Goal: Transaction & Acquisition: Purchase product/service

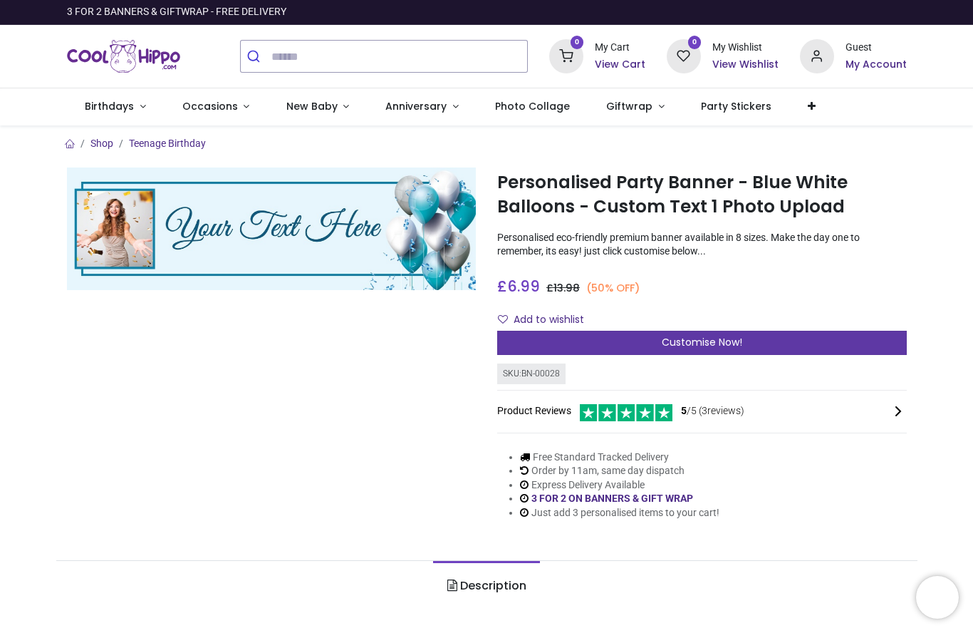
click at [791, 331] on div "Customise Now!" at bounding box center [702, 343] width 410 height 24
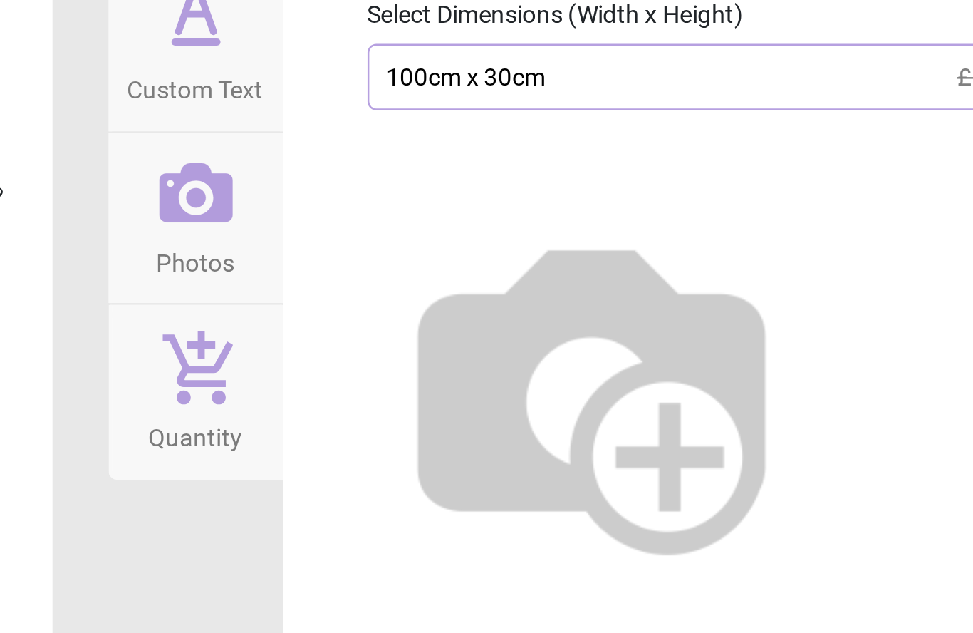
click at [613, 249] on img at bounding box center [704, 340] width 182 height 182
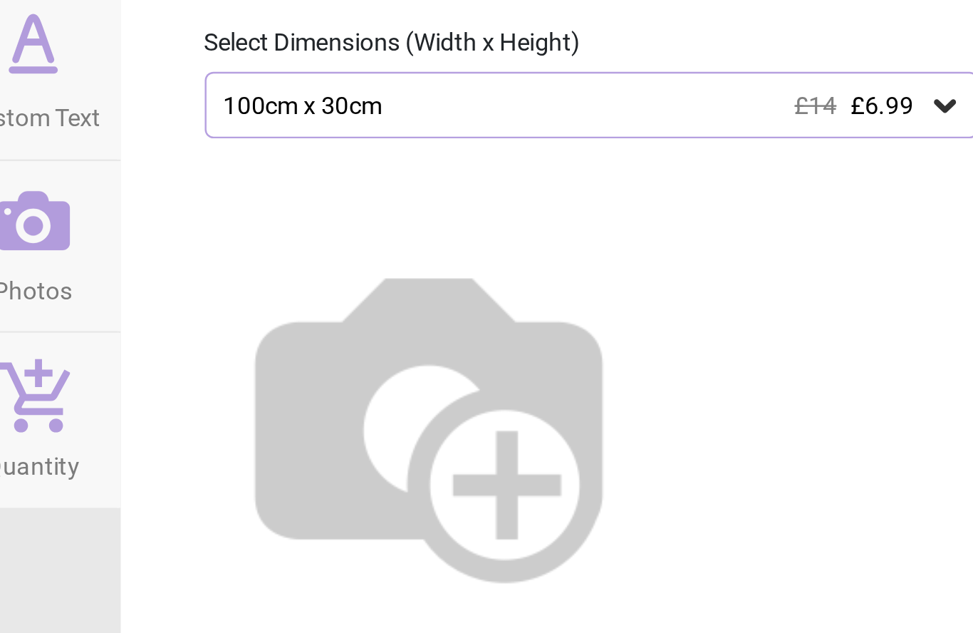
click at [910, 210] on icon at bounding box center [914, 212] width 9 height 5
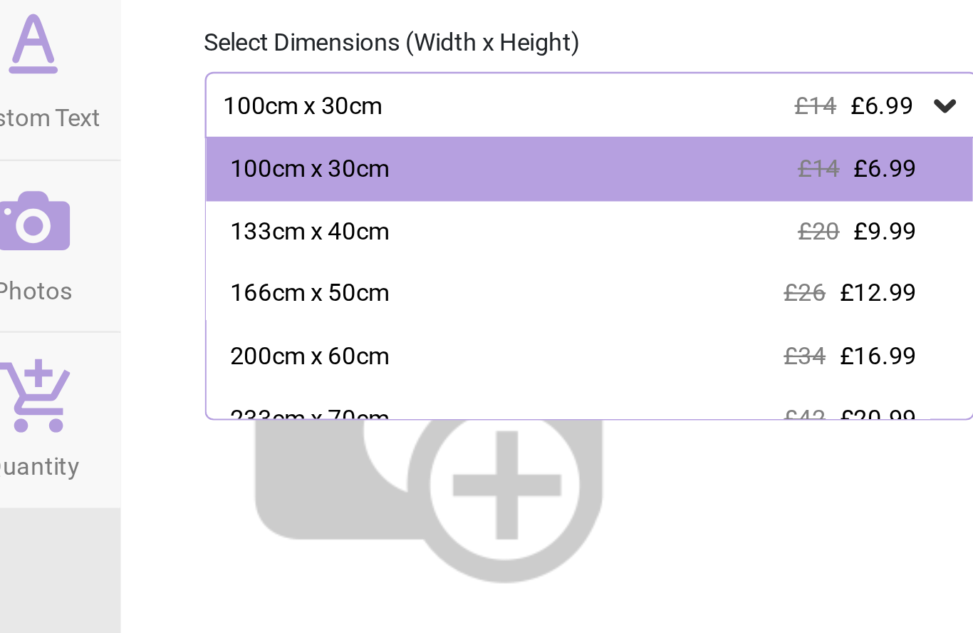
click at [613, 249] on img at bounding box center [704, 340] width 182 height 182
click at [601, 180] on div "Select Dimensions (Width x Height)" at bounding box center [770, 187] width 338 height 14
click at [613, 249] on img at bounding box center [704, 340] width 182 height 182
click at [601, 180] on div "Select Dimensions (Width x Height)" at bounding box center [770, 187] width 338 height 14
click at [601, 226] on div at bounding box center [770, 335] width 338 height 218
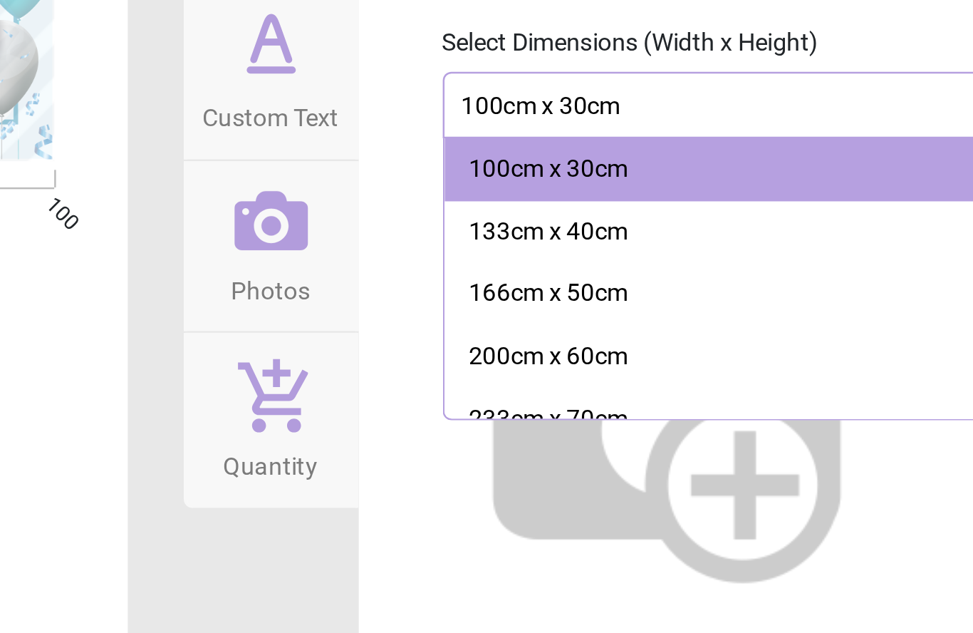
click at [528, 247] on icon at bounding box center [543, 259] width 30 height 24
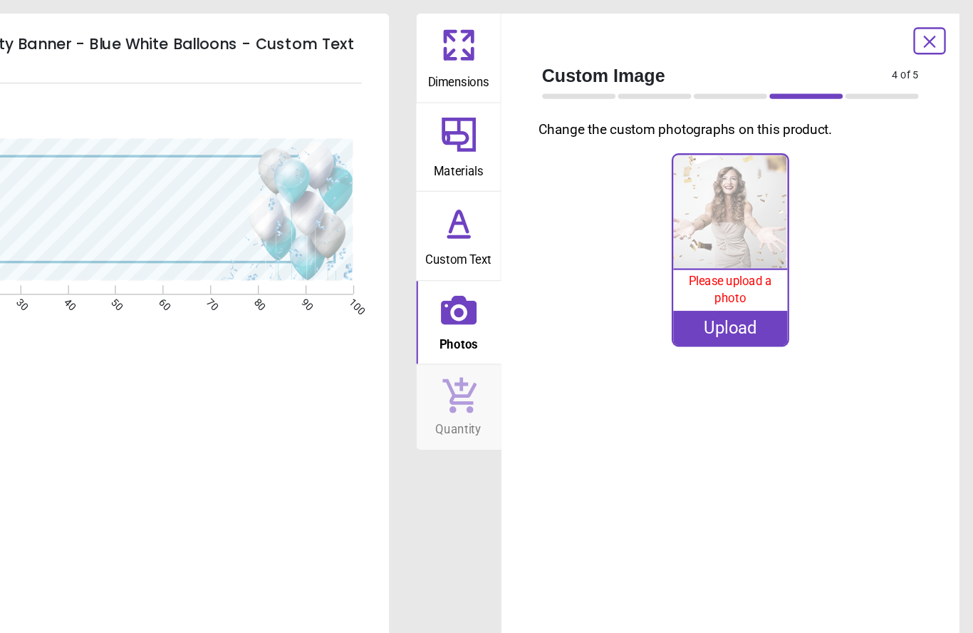
click at [526, 52] on icon at bounding box center [543, 38] width 34 height 34
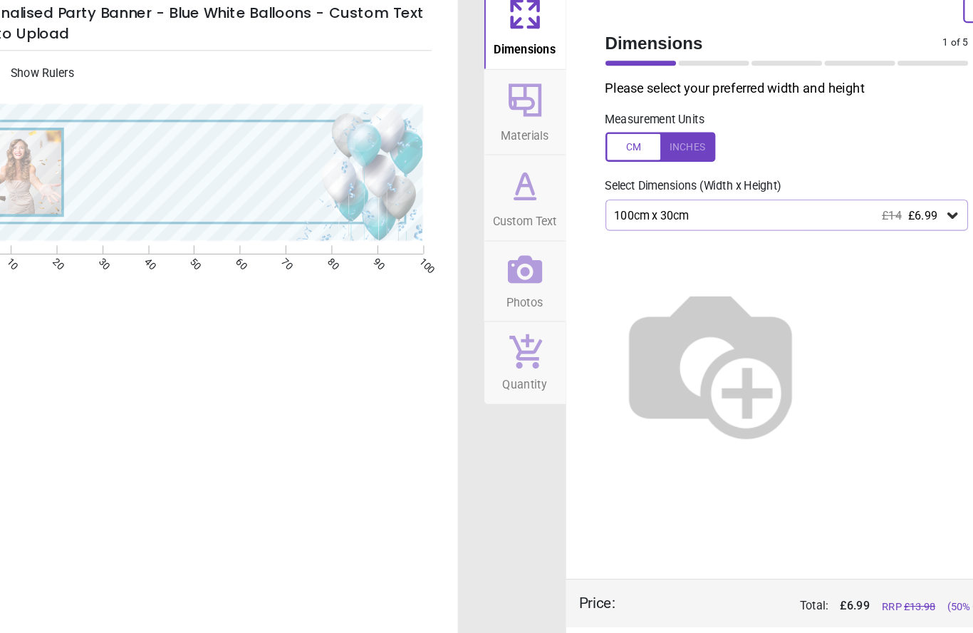
click at [816, 199] on div "100cm x 30cm £14 £6.99" at bounding box center [771, 212] width 316 height 27
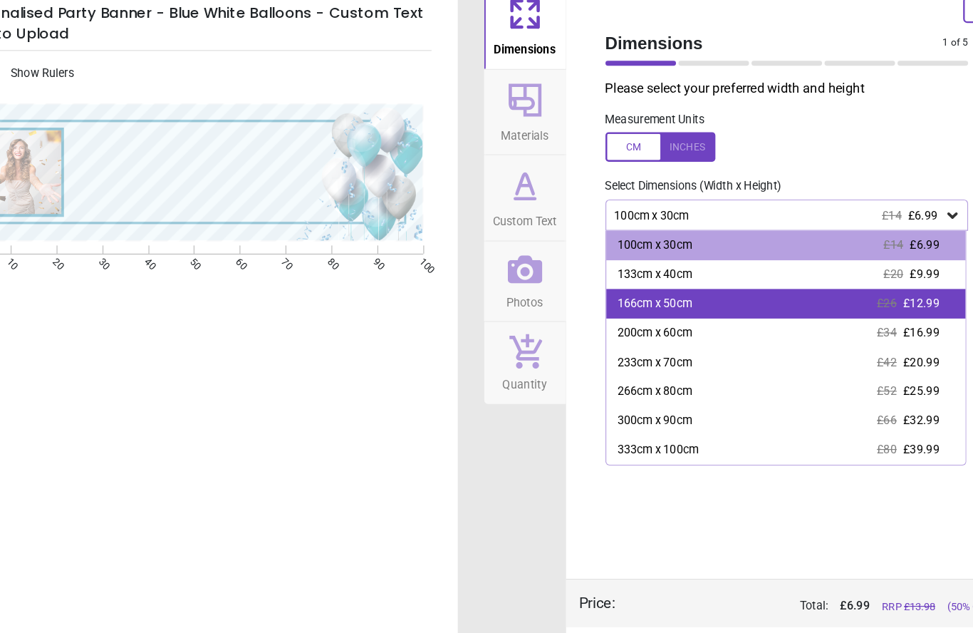
click at [623, 282] on div "166cm x 50cm" at bounding box center [655, 289] width 65 height 14
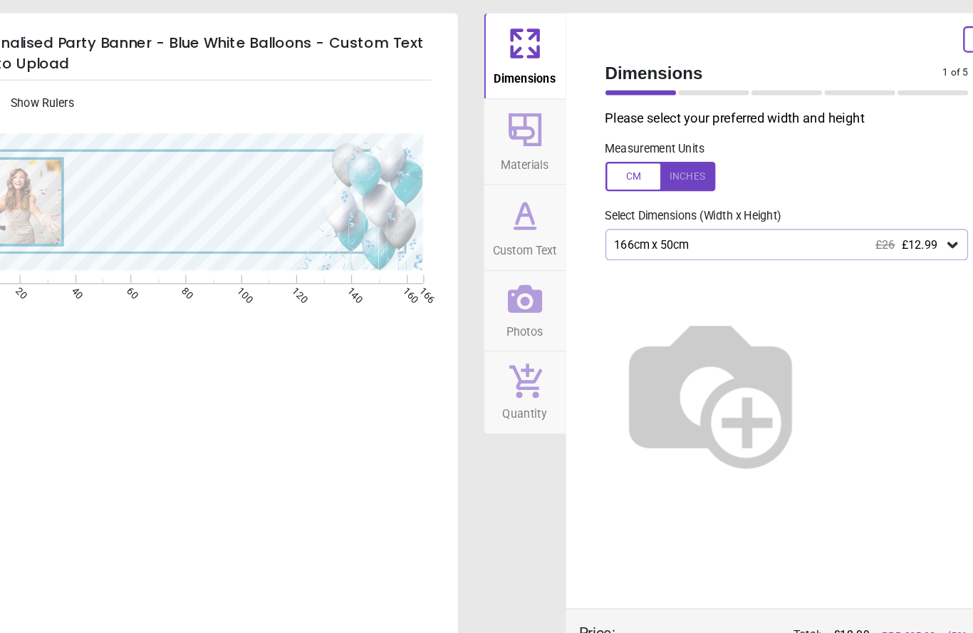
click at [526, 126] on icon at bounding box center [543, 112] width 34 height 34
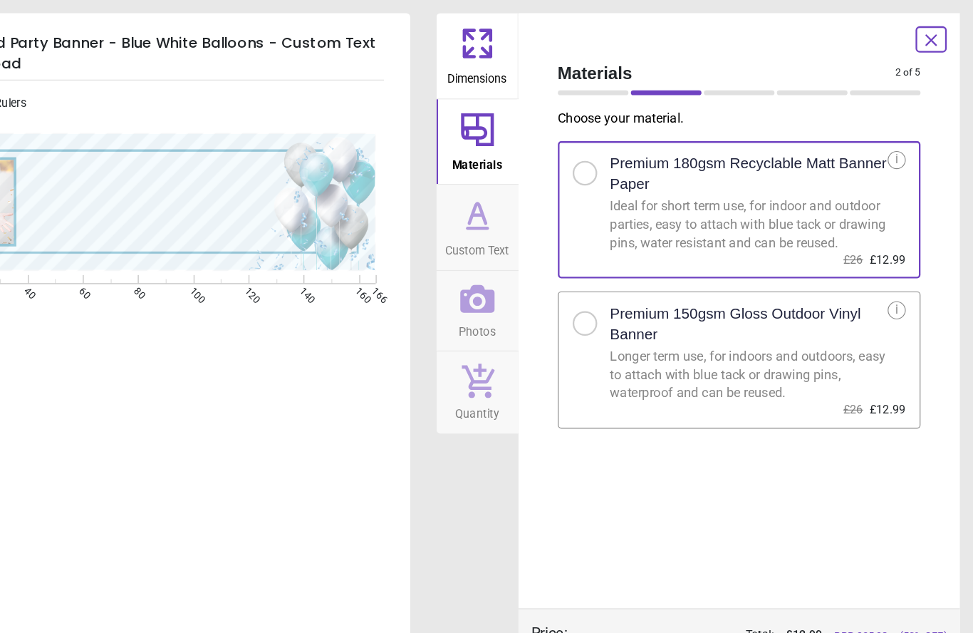
click at [625, 291] on div at bounding box center [641, 276] width 33 height 30
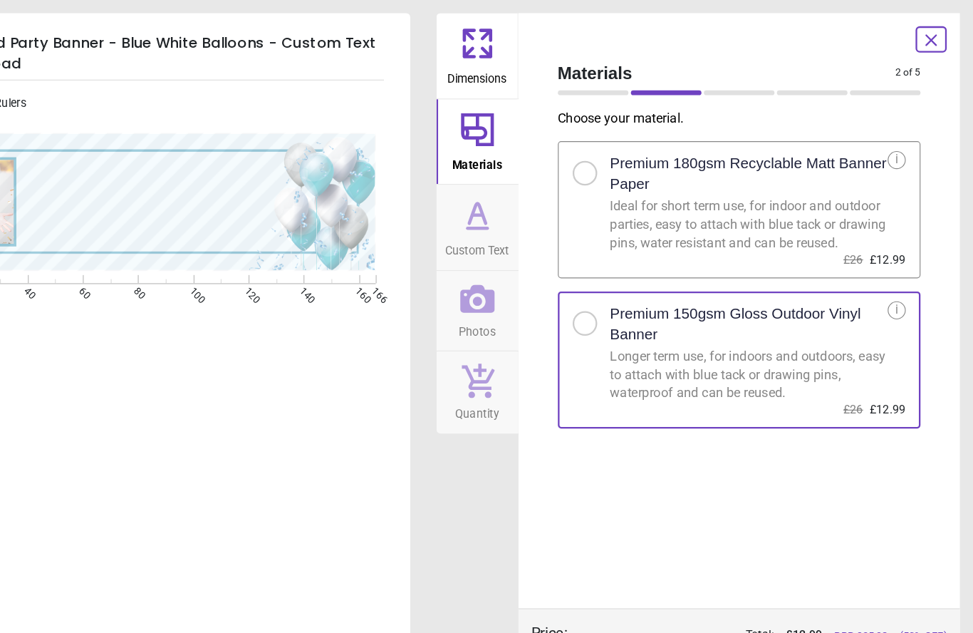
click at [638, 450] on div "Choose your material . Premium 180gsm Recyclable Matt Banner Paper Ideal for sh…" at bounding box center [770, 311] width 338 height 433
click at [526, 195] on icon at bounding box center [543, 187] width 34 height 34
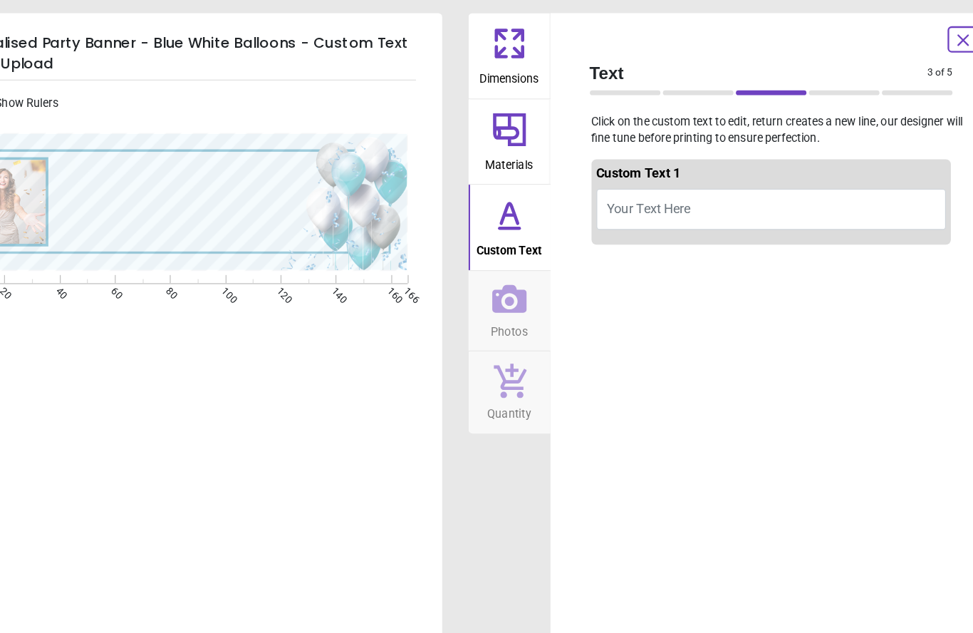
click at [625, 180] on button "Your Text Here" at bounding box center [770, 182] width 304 height 36
click at [192, 166] on textarea at bounding box center [257, 173] width 214 height 33
click at [677, 186] on button "Your Text Here" at bounding box center [770, 182] width 304 height 36
click at [619, 172] on button "Your Text Here" at bounding box center [770, 182] width 304 height 36
click at [618, 168] on button "Your Text Here" at bounding box center [770, 182] width 304 height 36
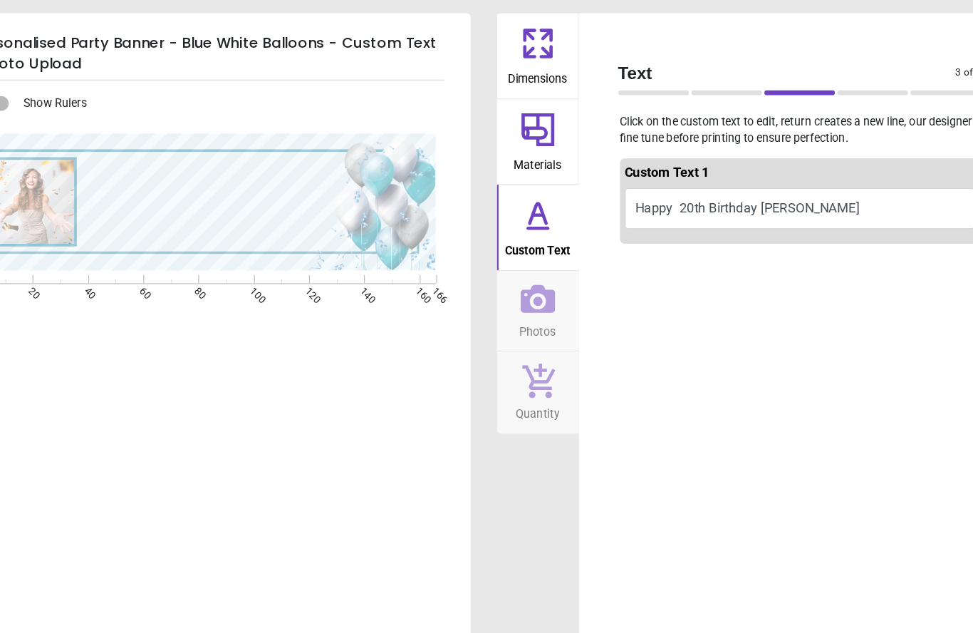
type textarea "**********"
click at [526, 281] on span "Photos" at bounding box center [542, 284] width 32 height 21
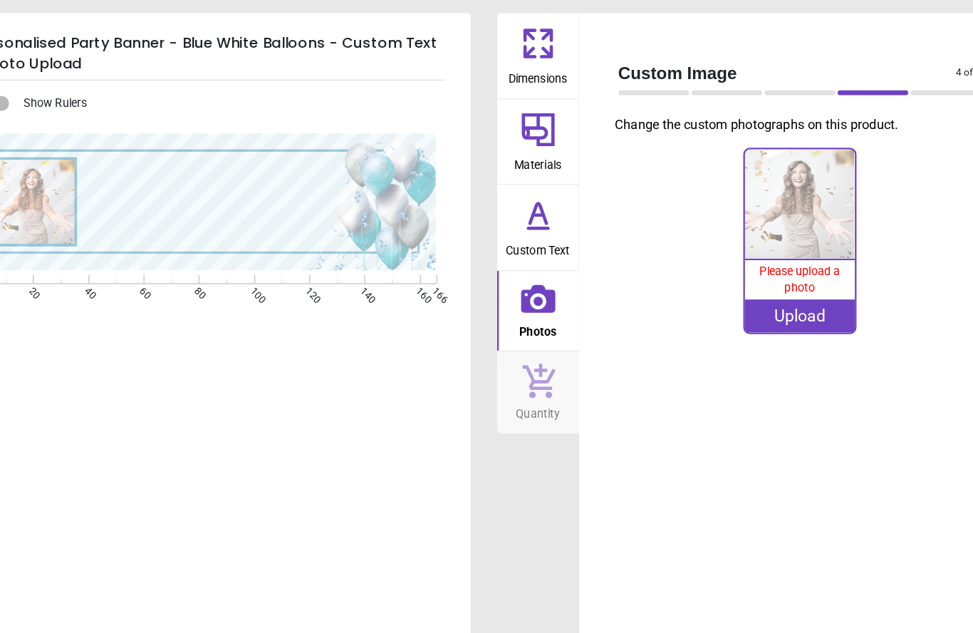
click at [722, 242] on div "Please upload a photo" at bounding box center [769, 242] width 95 height 33
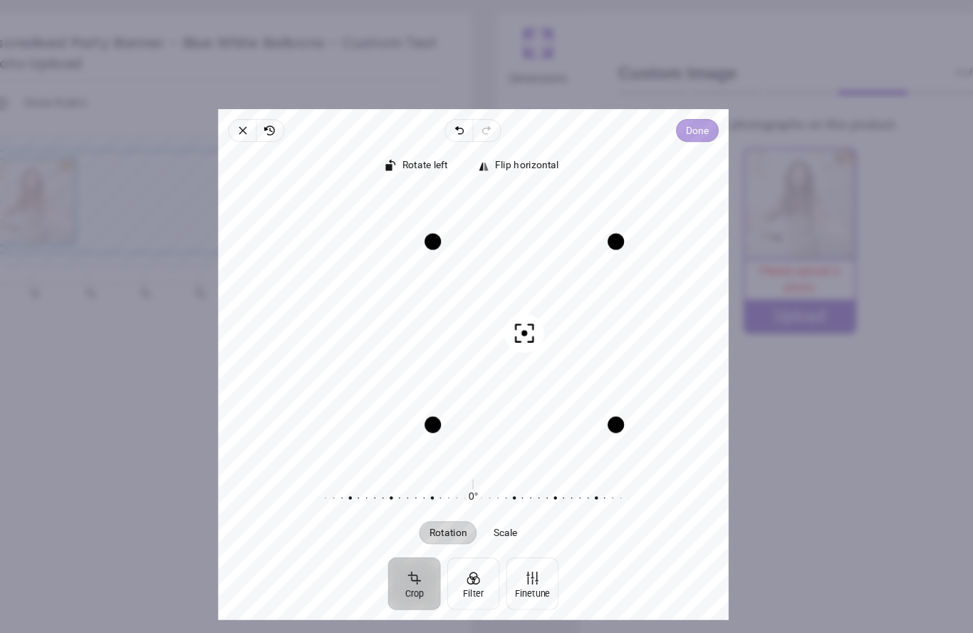
click at [671, 105] on span "Done" at bounding box center [681, 113] width 20 height 17
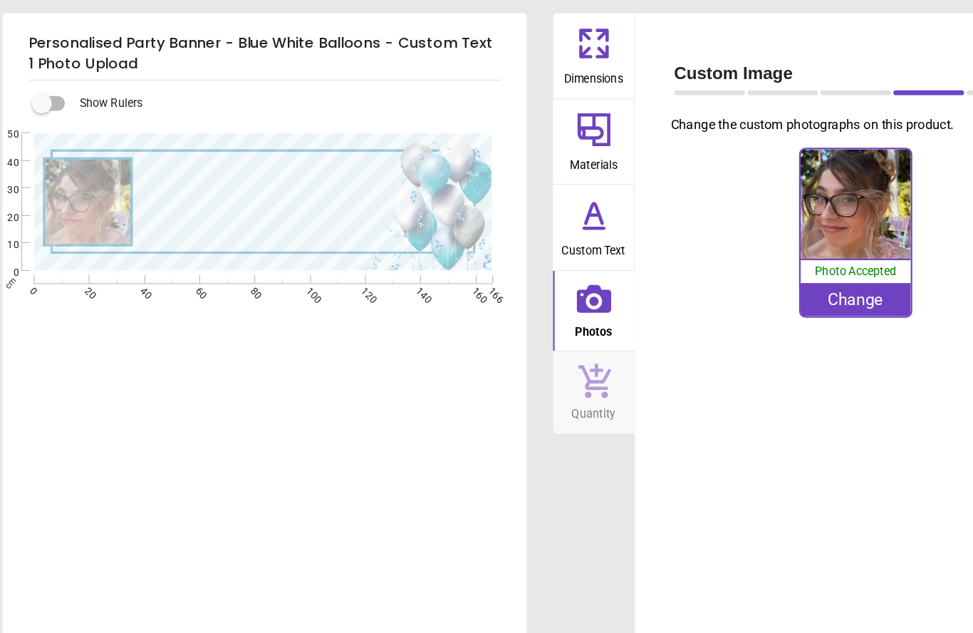
click at [521, 366] on button "Quantity" at bounding box center [542, 340] width 71 height 71
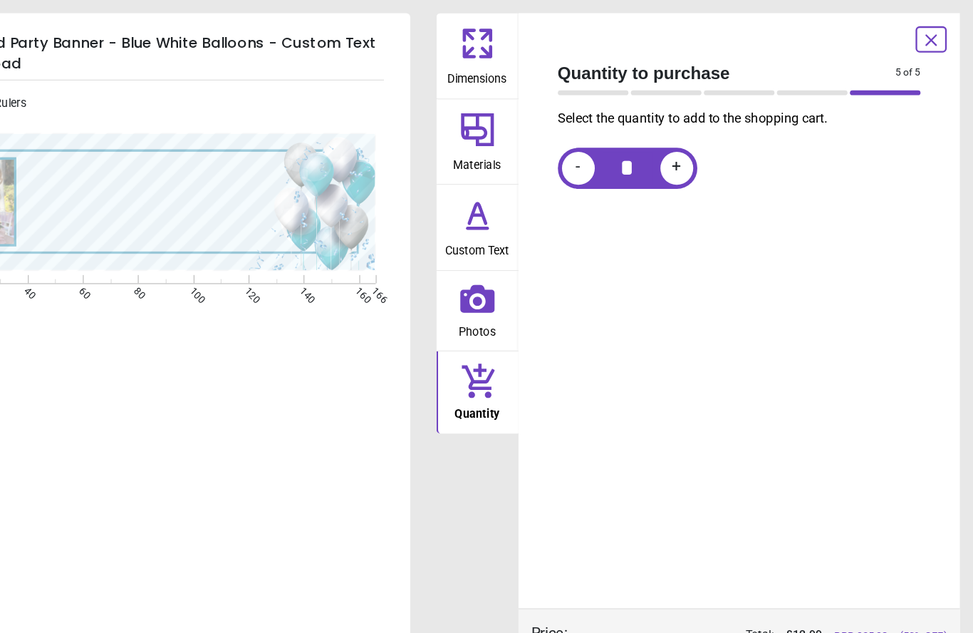
click at [933, 36] on icon at bounding box center [937, 35] width 9 height 9
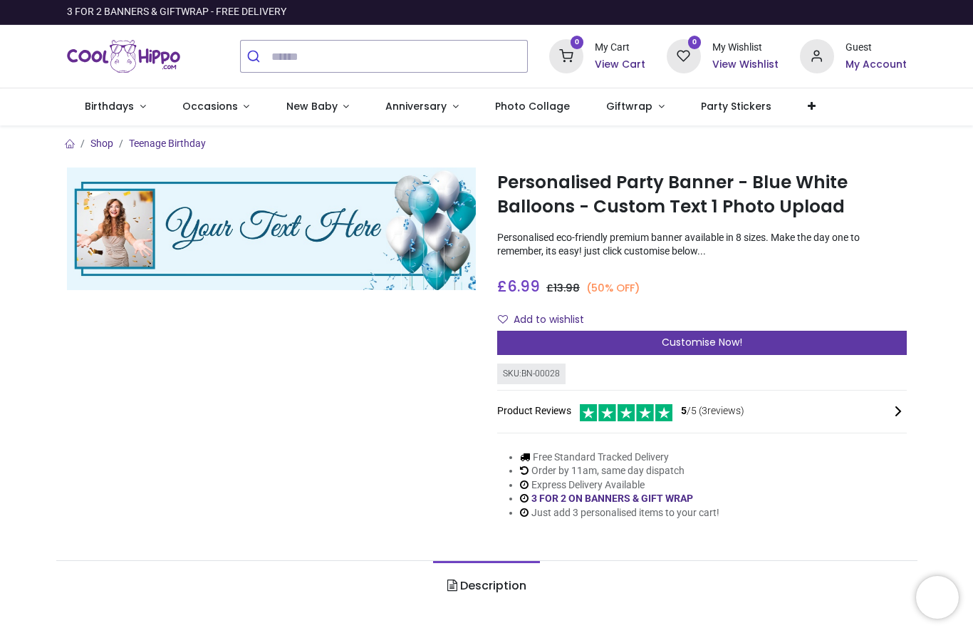
click at [866, 343] on div "Customise Now!" at bounding box center [702, 343] width 410 height 24
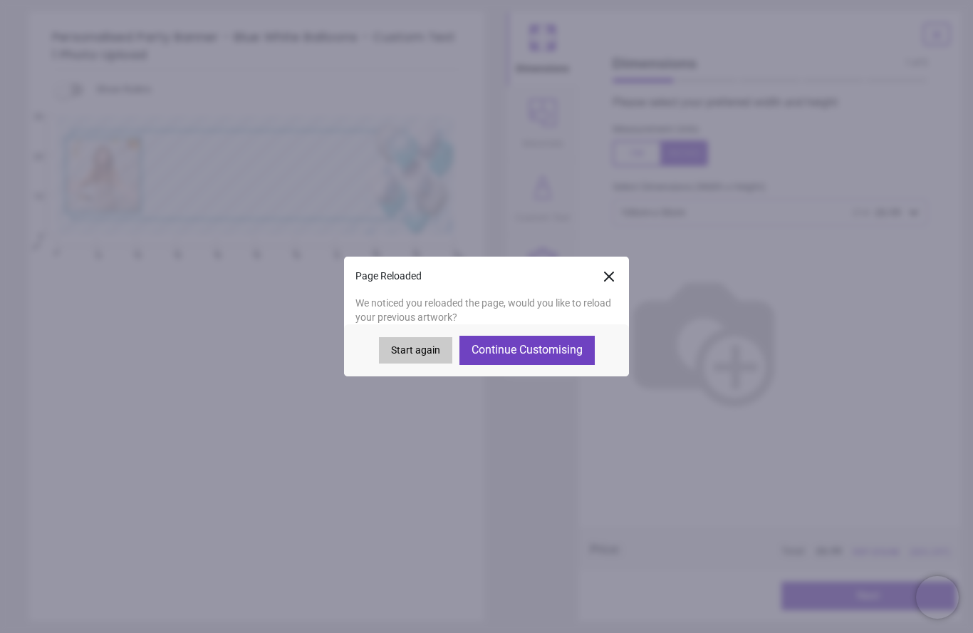
click at [568, 353] on button "Continue Customising" at bounding box center [526, 350] width 135 height 28
type textarea "**********"
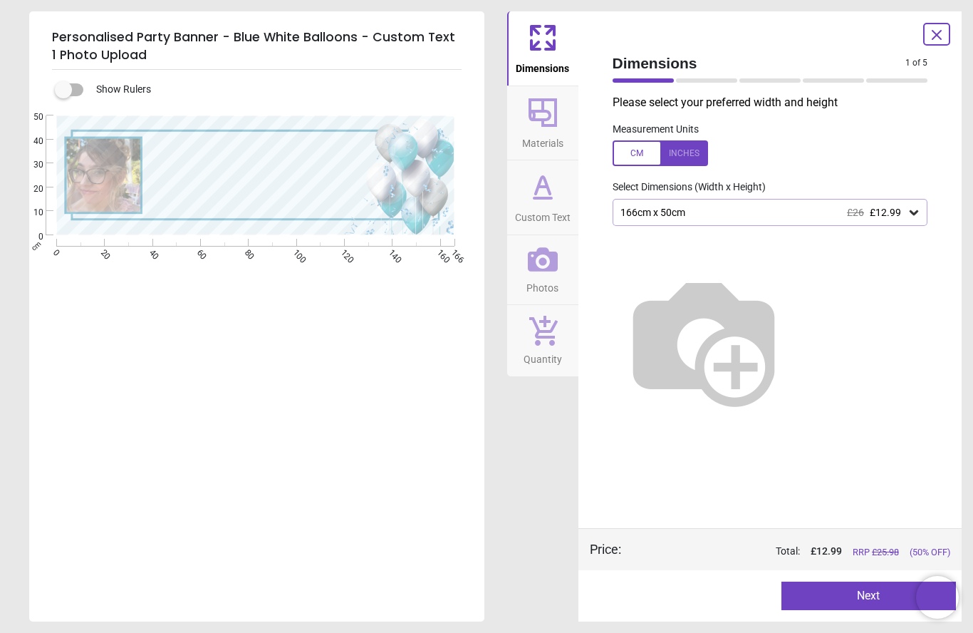
click at [891, 598] on button "Next" at bounding box center [868, 595] width 175 height 28
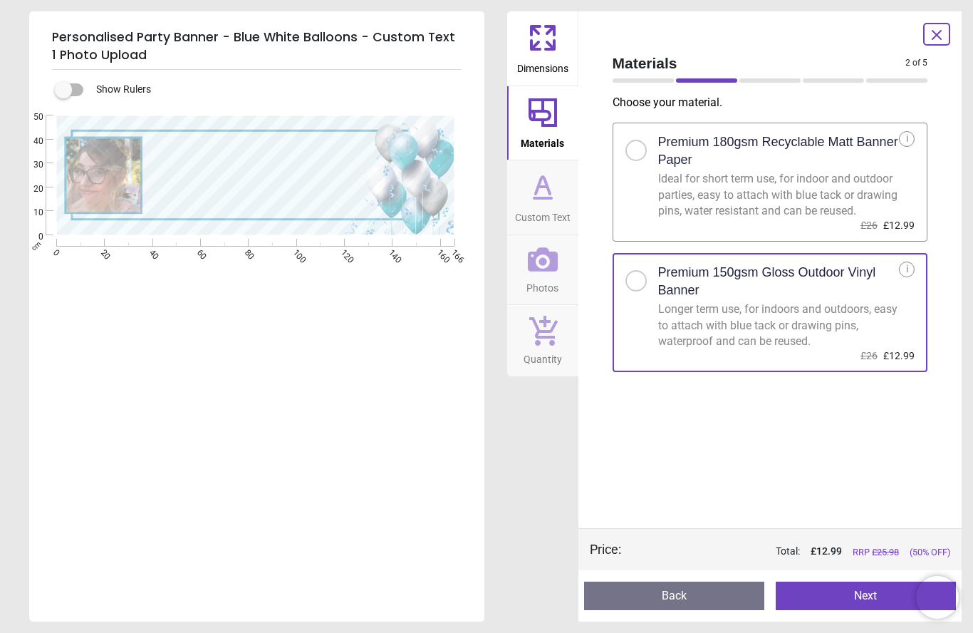
click at [866, 594] on button "Next" at bounding box center [866, 595] width 180 height 28
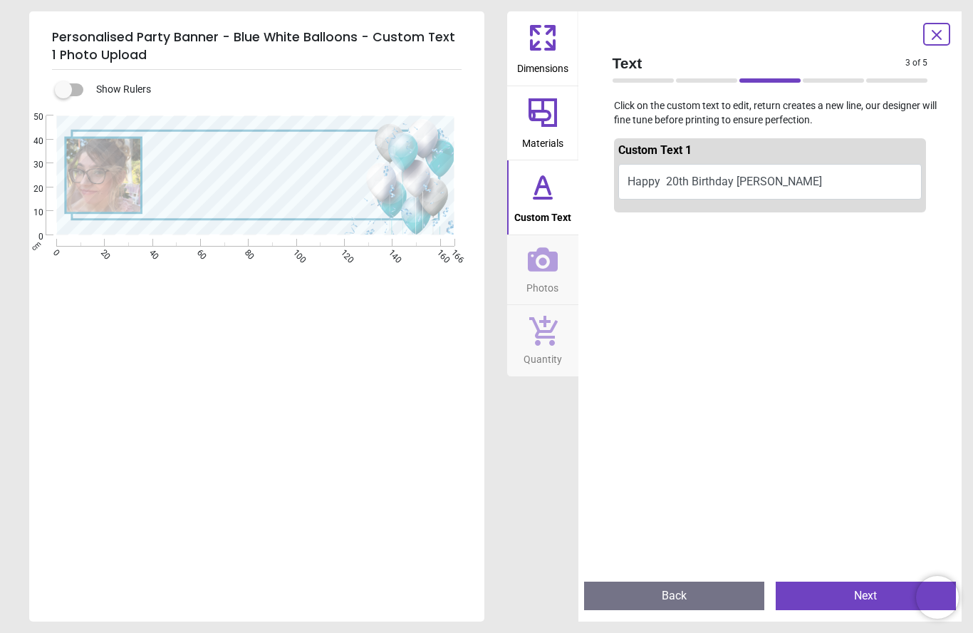
click at [869, 591] on button "Next" at bounding box center [866, 595] width 180 height 28
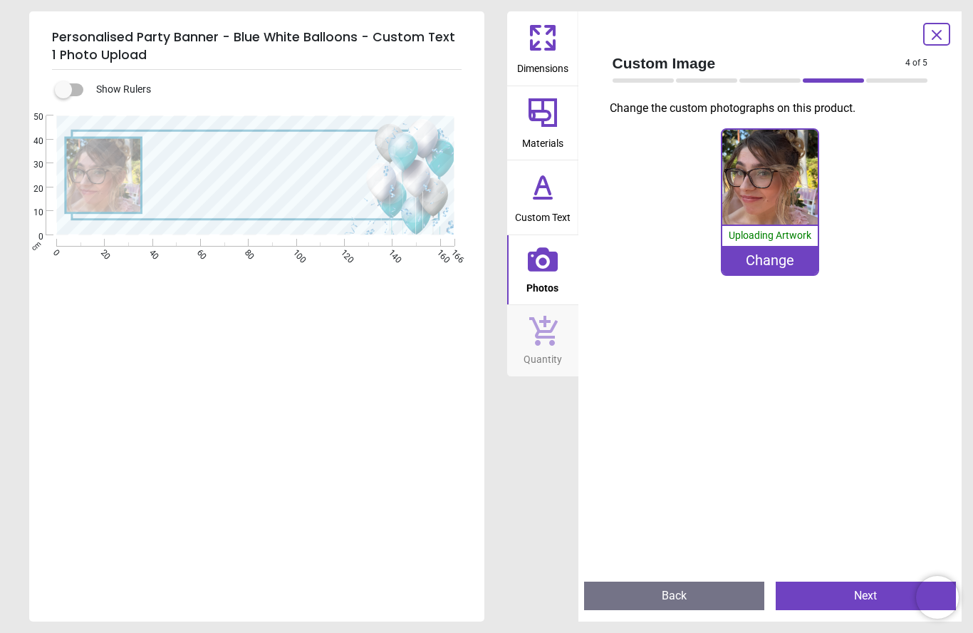
click at [871, 593] on button "Next" at bounding box center [866, 595] width 180 height 28
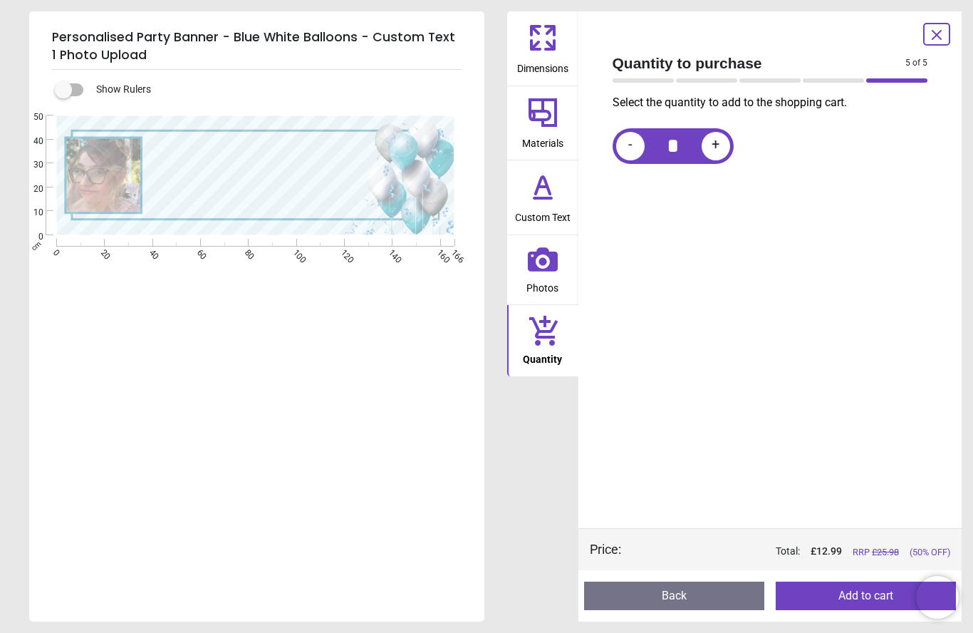
click at [870, 594] on button "Add to cart" at bounding box center [866, 595] width 180 height 28
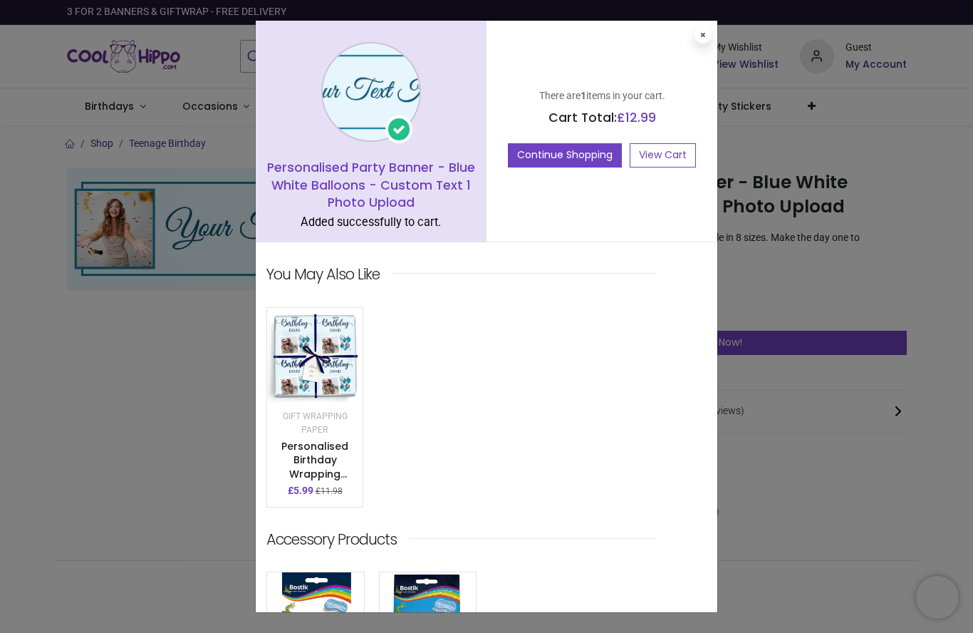
click at [330, 363] on img at bounding box center [314, 357] width 95 height 98
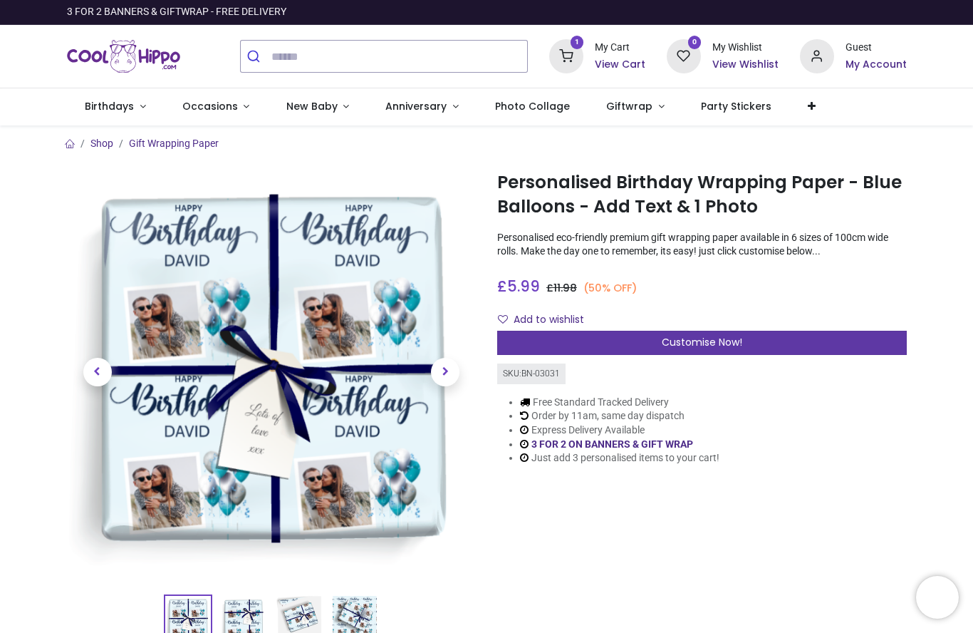
click at [816, 350] on div "Customise Now!" at bounding box center [702, 343] width 410 height 24
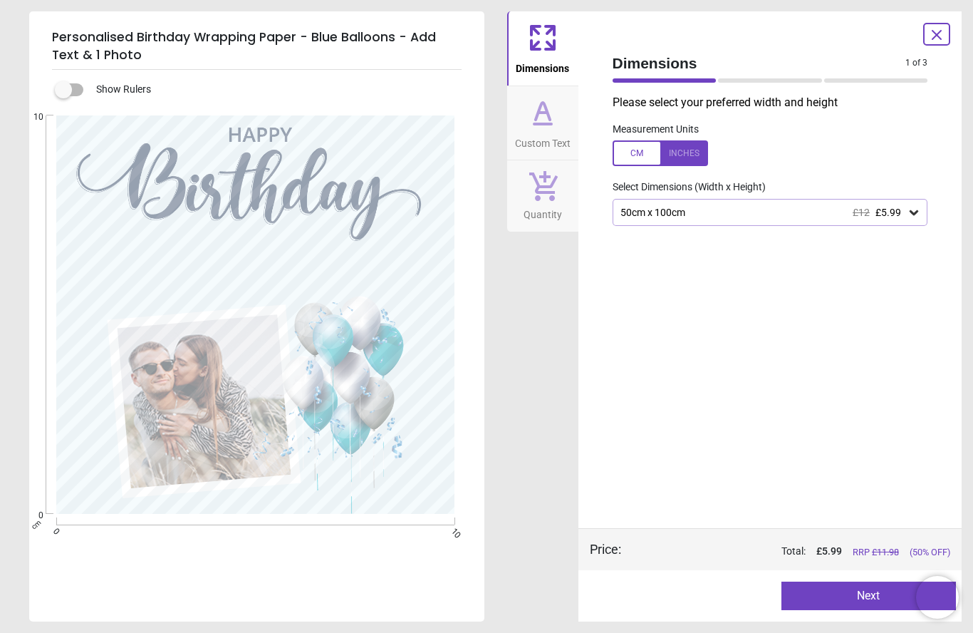
click at [932, 42] on icon at bounding box center [936, 34] width 17 height 17
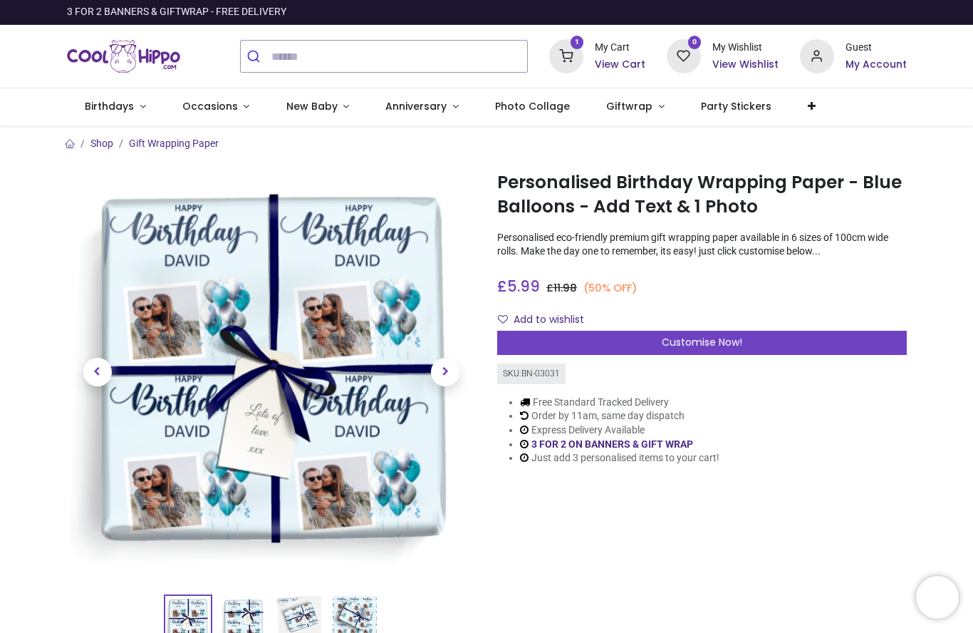
click at [608, 53] on div "My Cart" at bounding box center [620, 48] width 51 height 14
click at [583, 58] on icon at bounding box center [566, 56] width 34 height 34
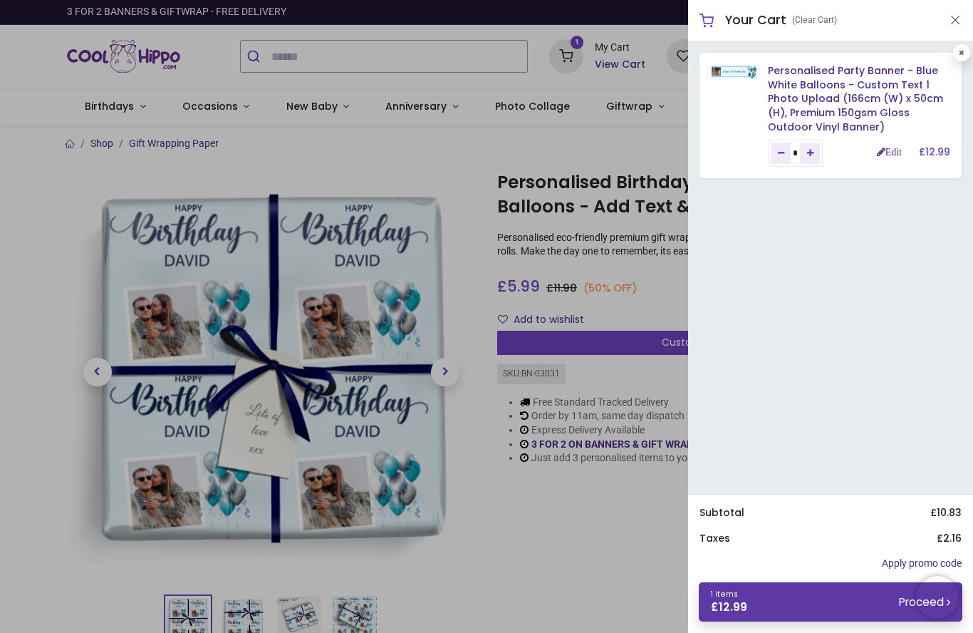
click at [844, 610] on link "1 items £ 12.99 Proceed" at bounding box center [831, 601] width 264 height 39
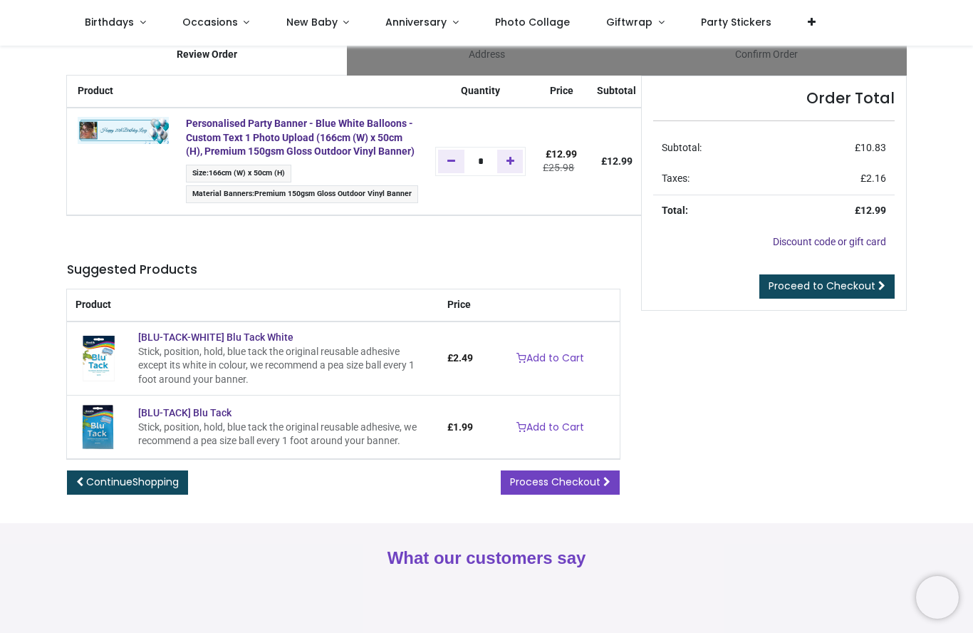
scroll to position [43, 0]
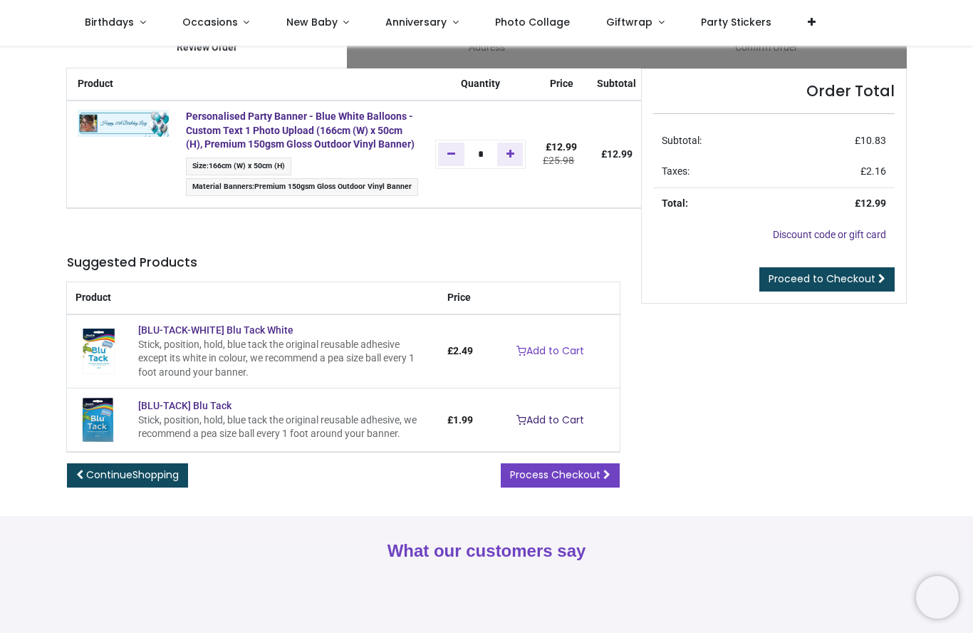
click at [547, 421] on link "Add to Cart" at bounding box center [550, 420] width 86 height 24
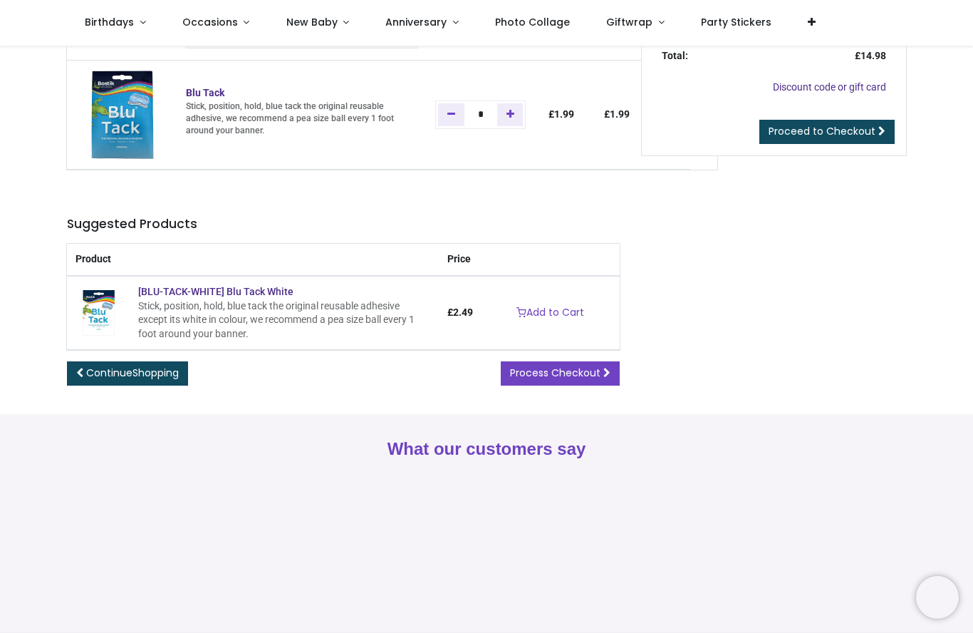
scroll to position [180, 0]
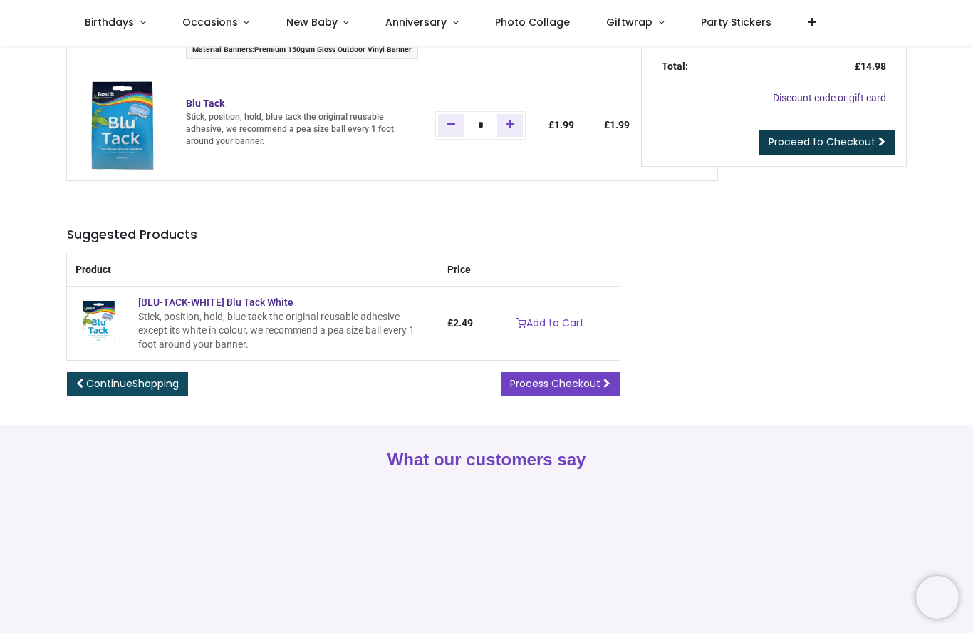
click at [866, 141] on span "Proceed to Checkout" at bounding box center [822, 142] width 107 height 14
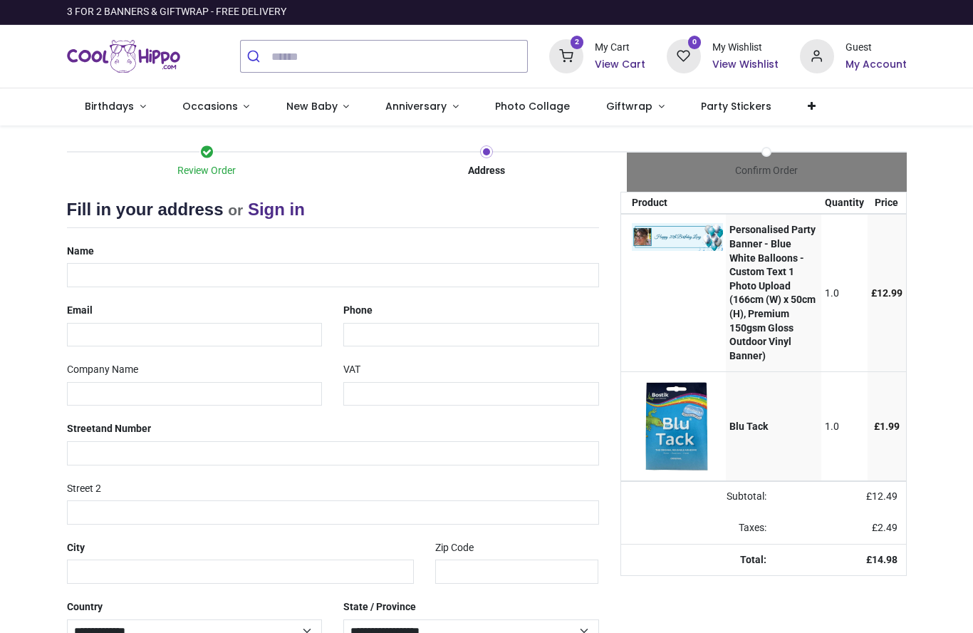
select select "***"
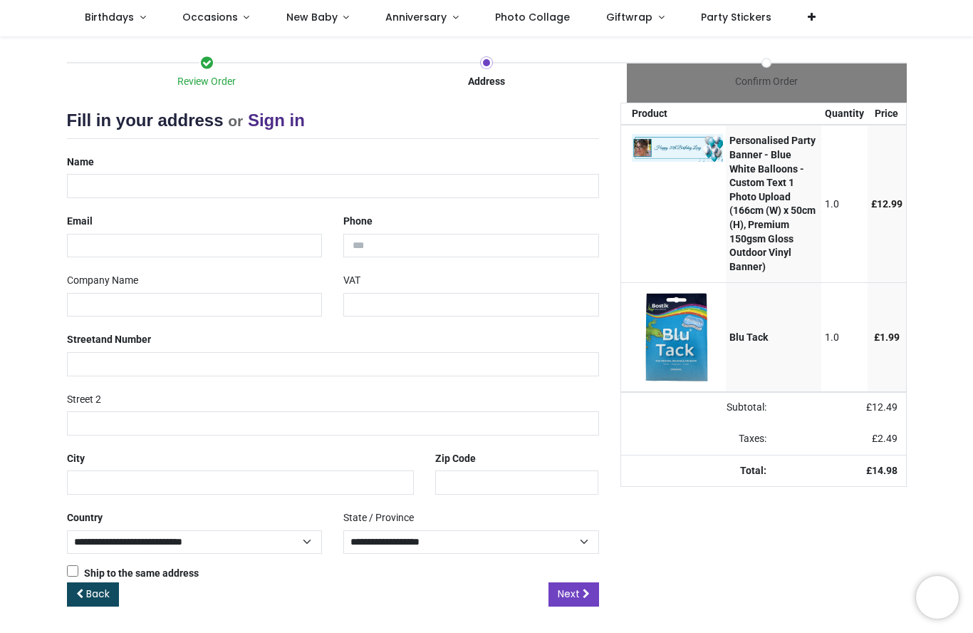
scroll to position [86, 0]
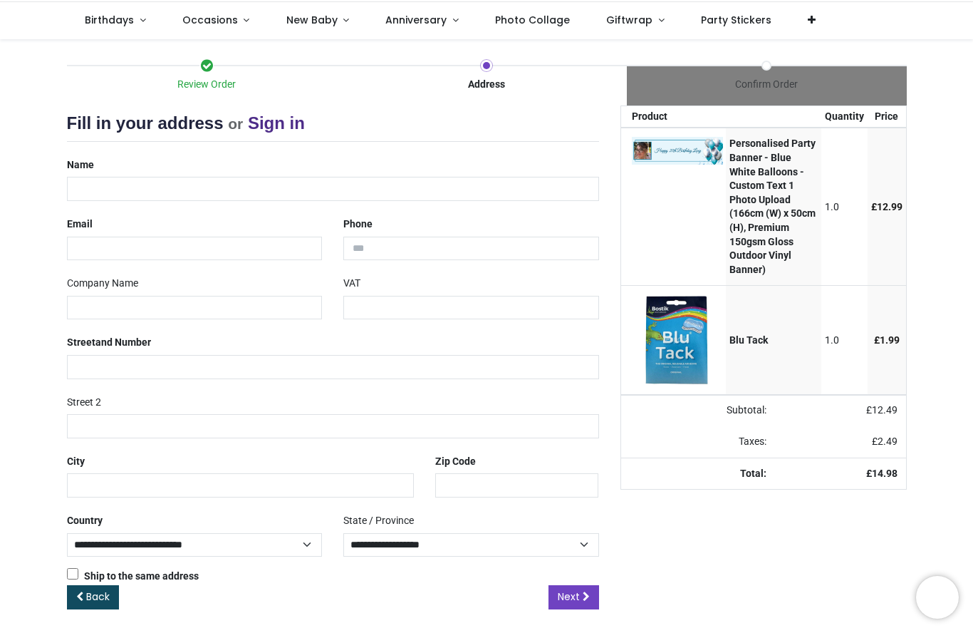
click at [774, 73] on div "Confirm Order" at bounding box center [767, 85] width 280 height 41
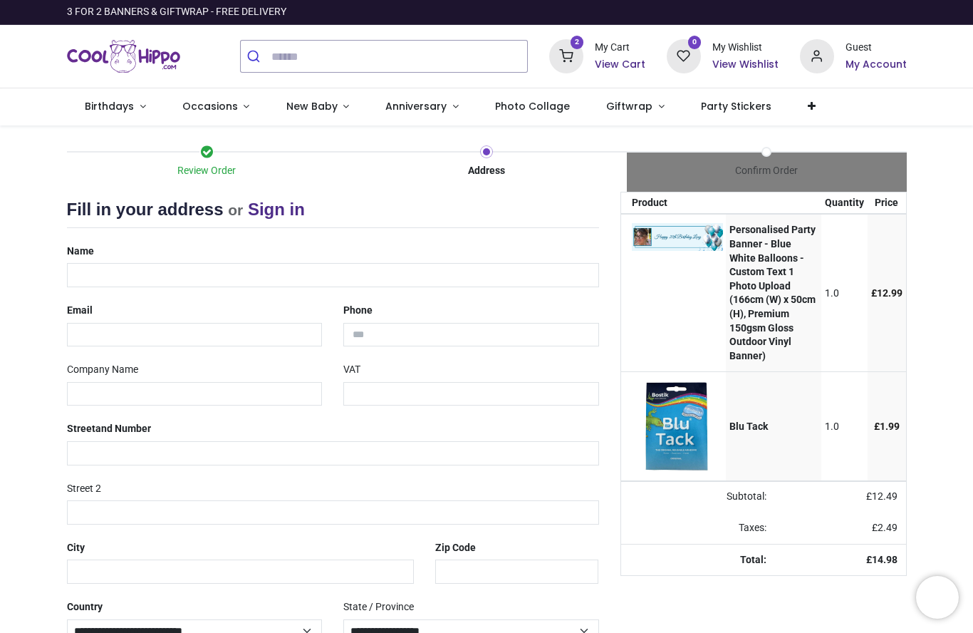
scroll to position [0, 0]
click at [768, 148] on span at bounding box center [766, 151] width 7 height 7
click at [169, 279] on input "text" at bounding box center [333, 275] width 532 height 24
type input "**********"
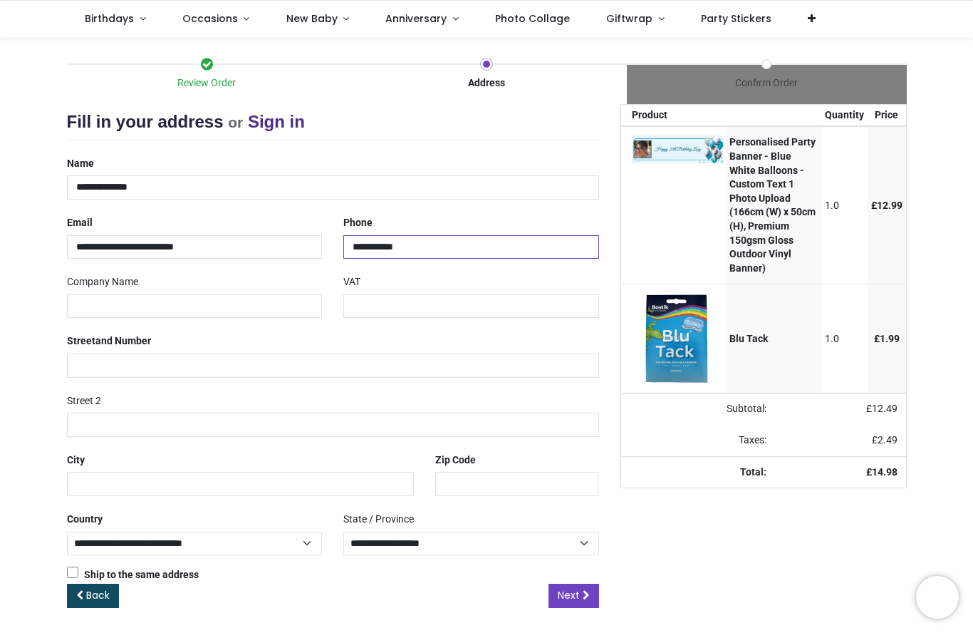
scroll to position [86, 0]
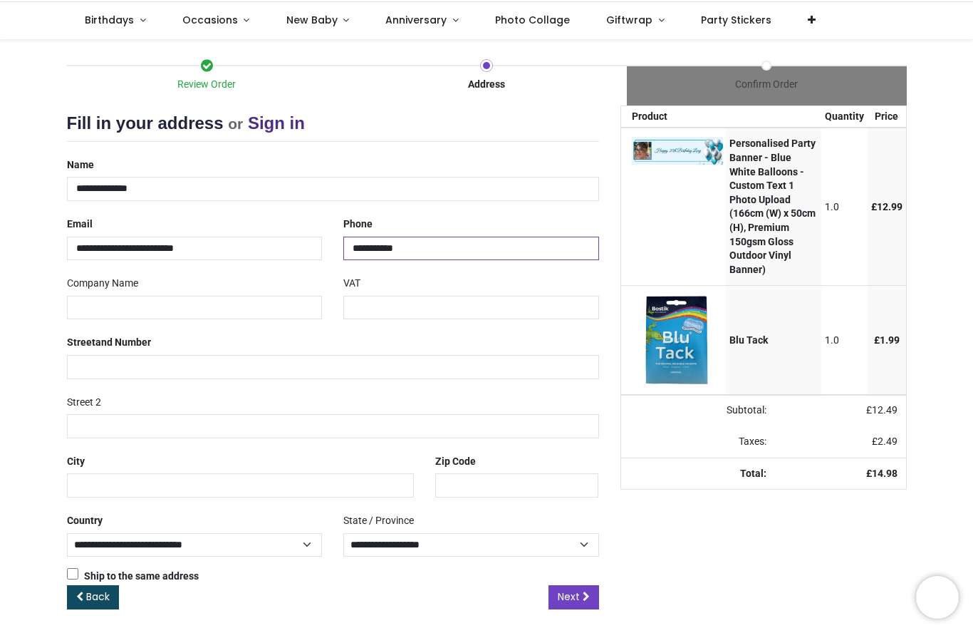
type input "**********"
click at [189, 369] on input "text" at bounding box center [333, 367] width 532 height 24
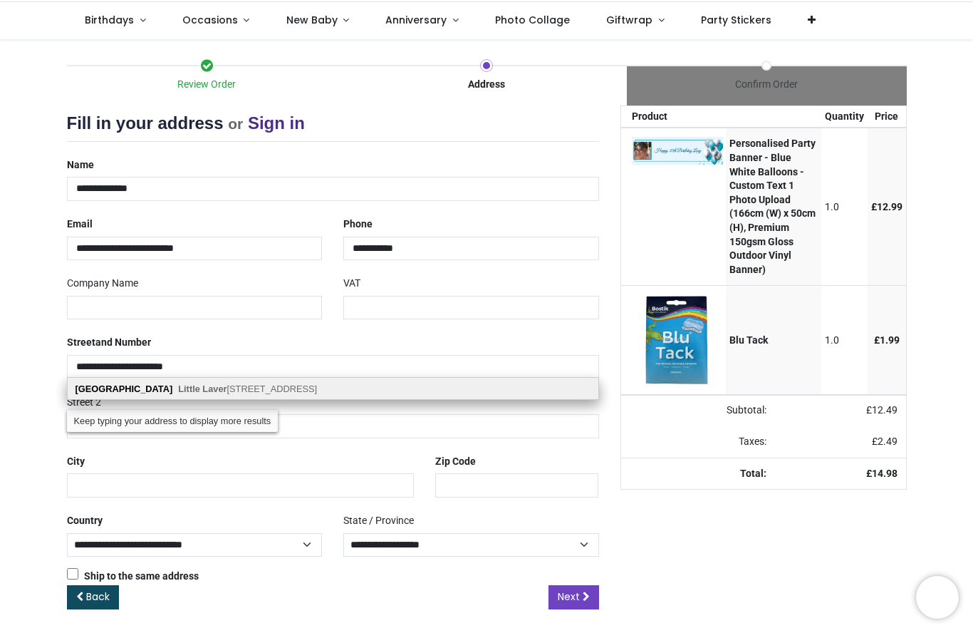
click at [279, 393] on div "Wellington Little Laver , Ongar, CM5 0JH" at bounding box center [333, 388] width 531 height 21
type input "**********"
type input "*******"
select select "***"
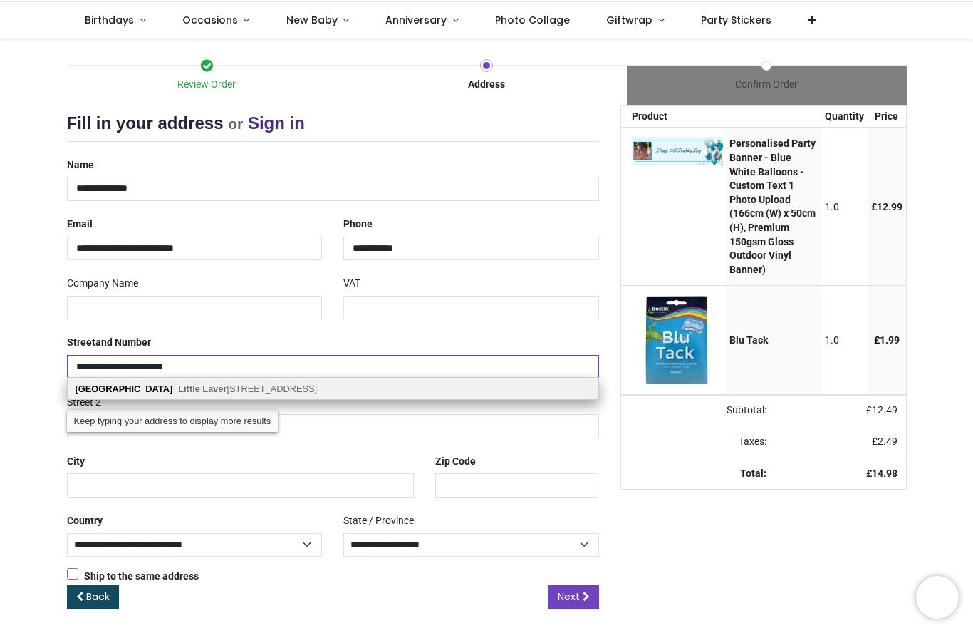
select select "***"
type input "*****"
click at [242, 393] on span "Little Laver , Ongar, CM5 0JH" at bounding box center [247, 388] width 139 height 11
select select "***"
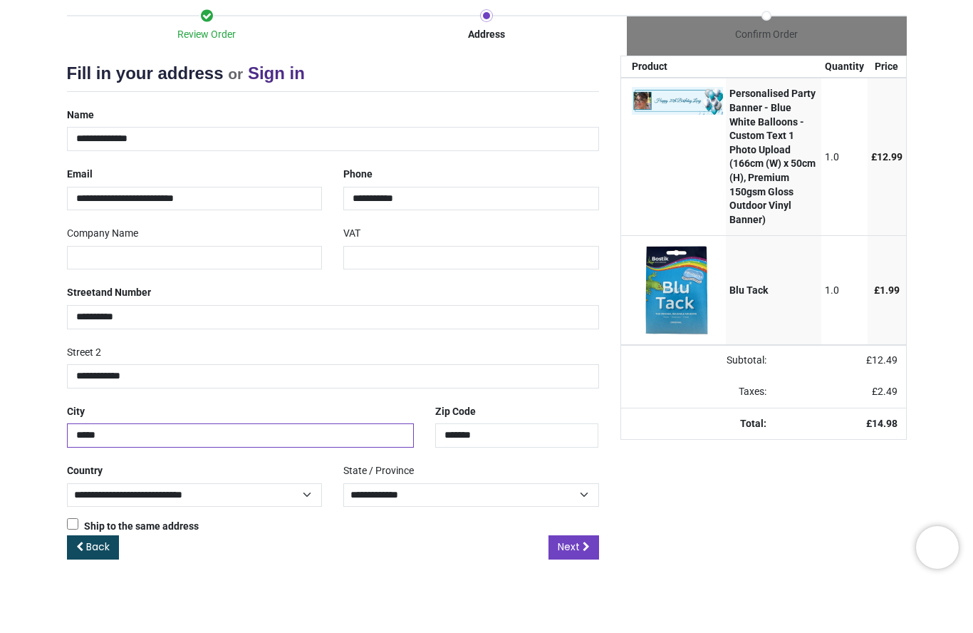
click at [170, 473] on input "*****" at bounding box center [241, 485] width 348 height 24
click at [585, 591] on icon at bounding box center [586, 596] width 7 height 10
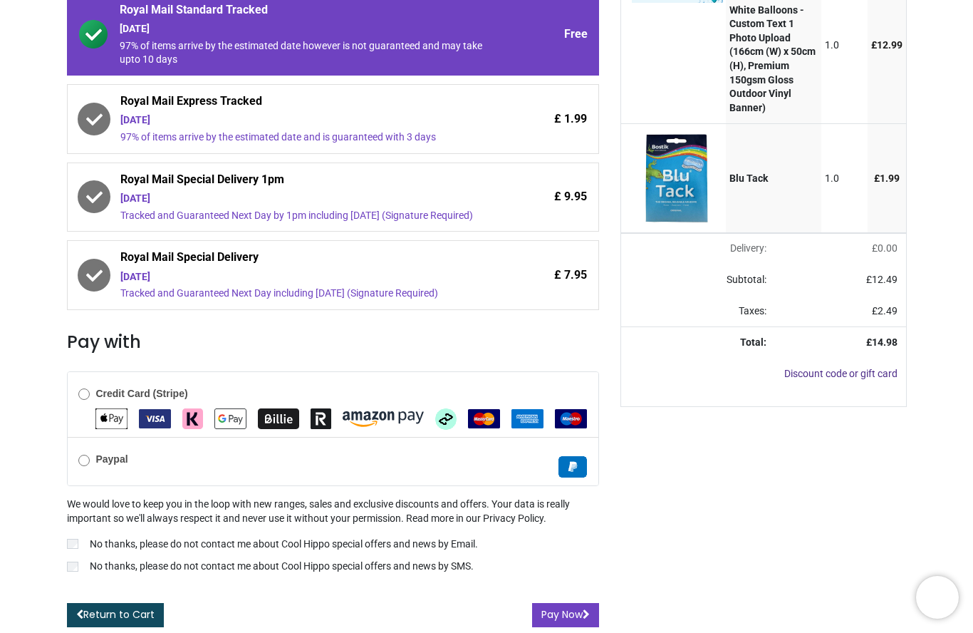
scroll to position [266, 0]
click at [103, 412] on img "Apple Pay" at bounding box center [111, 418] width 32 height 21
click at [576, 607] on button "Pay Now" at bounding box center [565, 615] width 67 height 24
